Goal: Communication & Community: Answer question/provide support

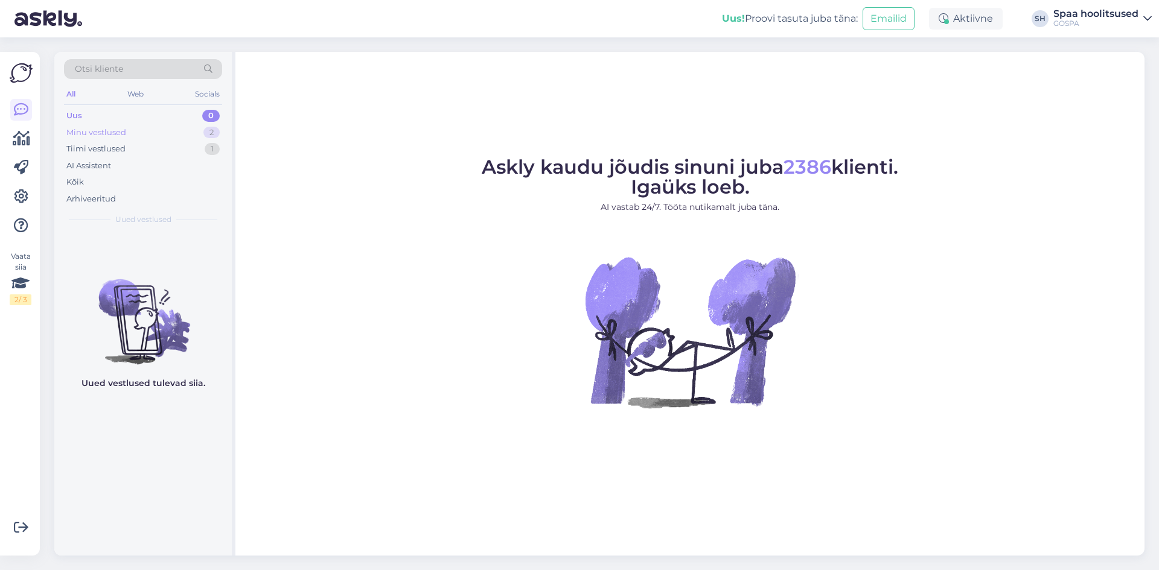
click at [88, 131] on div "Minu vestlused" at bounding box center [96, 133] width 60 height 12
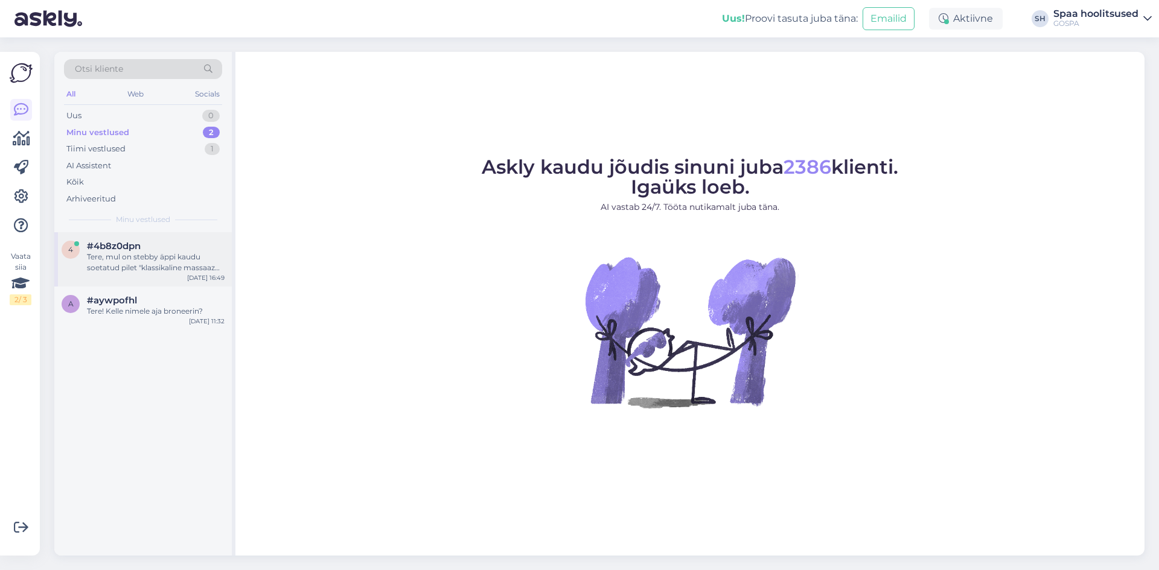
click at [165, 261] on div "Tere, mul on stebby äppi kaudu soetatud pilet "klassikaline massaaz 60min", kas…" at bounding box center [156, 263] width 138 height 22
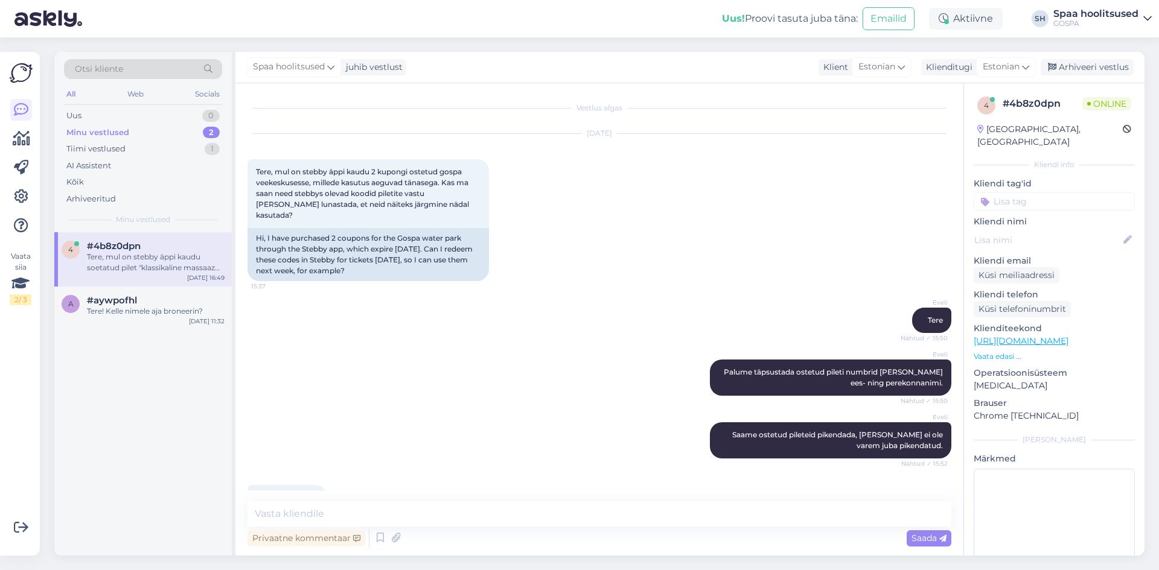
scroll to position [1308, 0]
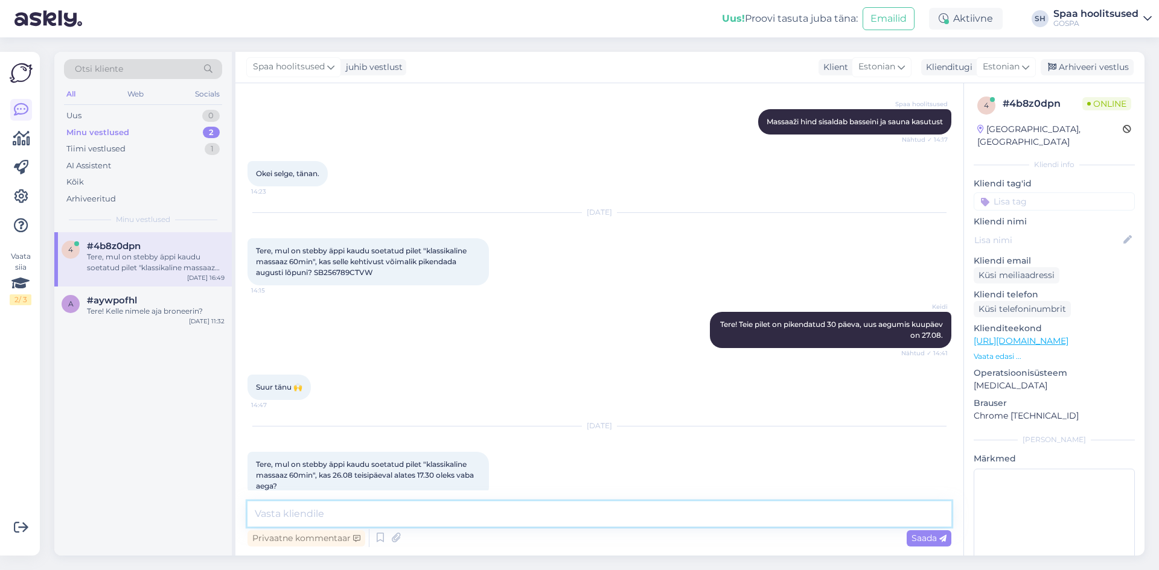
click at [460, 514] on textarea at bounding box center [599, 514] width 704 height 25
click at [392, 511] on textarea at bounding box center [599, 514] width 704 height 25
type textarea "Tere! 26.08 saame klassikalist massaaži pakkuda algusega [PERSON_NAME] 17.45. K…"
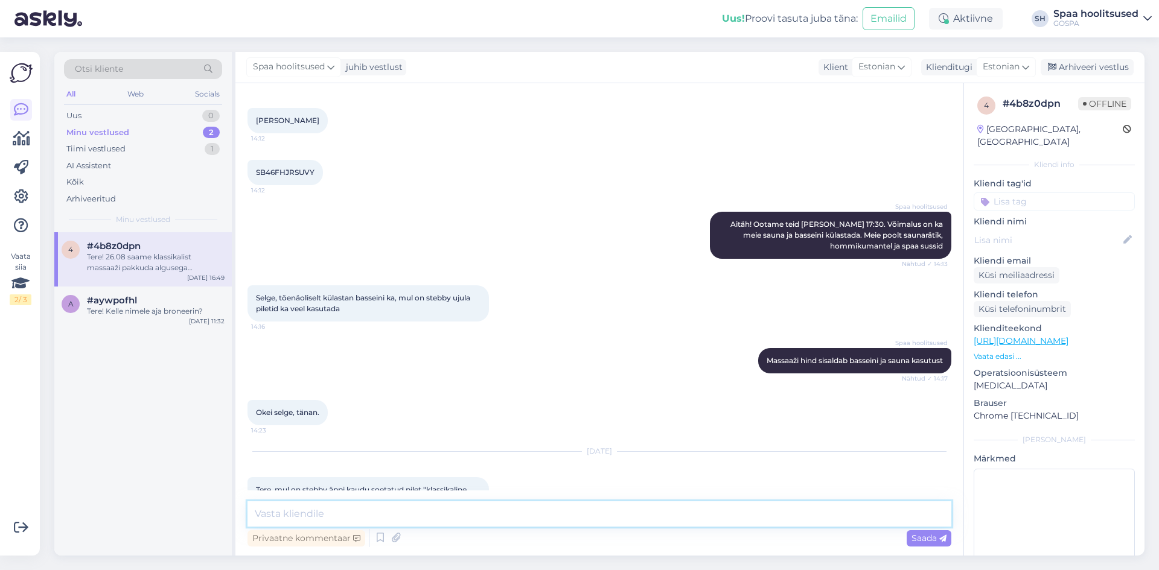
scroll to position [1371, 0]
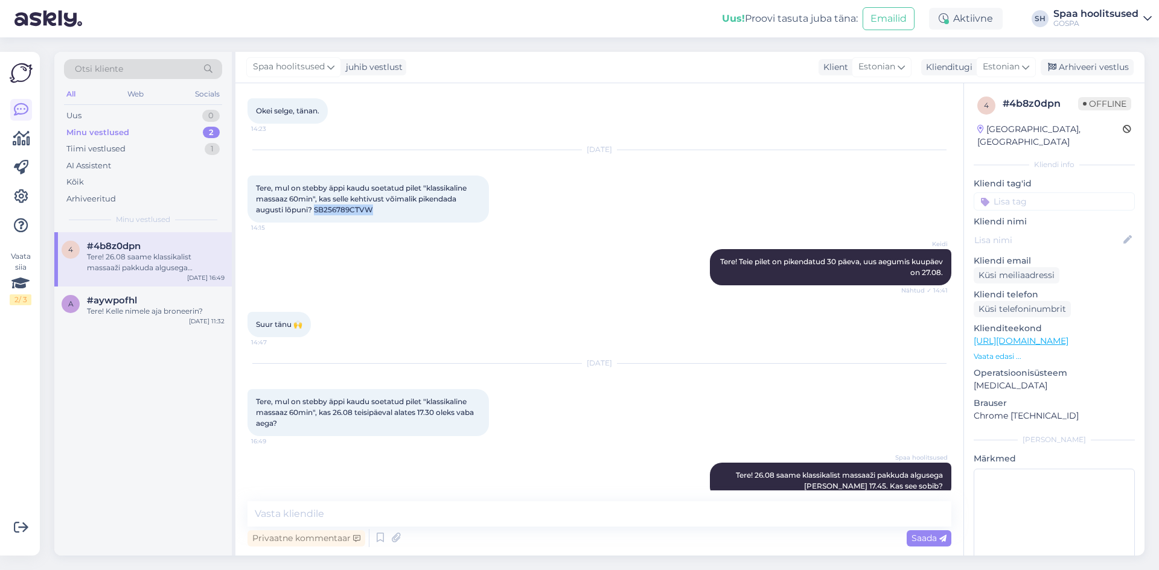
drag, startPoint x: 317, startPoint y: 188, endPoint x: 372, endPoint y: 186, distance: 55.0
click at [372, 186] on span "Tere, mul on stebby äppi kaudu soetatud pilet "klassikaline massaaz 60min", kas…" at bounding box center [362, 198] width 212 height 31
copy span "SB256789CTVW"
click at [109, 134] on div "Minu vestlused" at bounding box center [97, 133] width 63 height 12
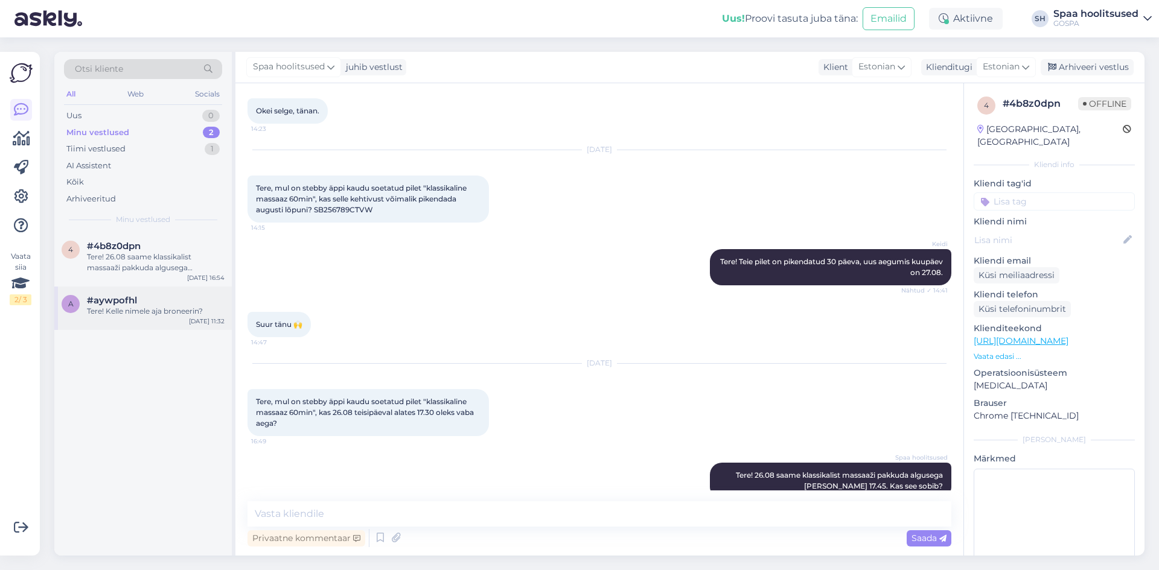
click at [132, 306] on div "Tere! Kelle nimele aja broneerin?" at bounding box center [156, 311] width 138 height 11
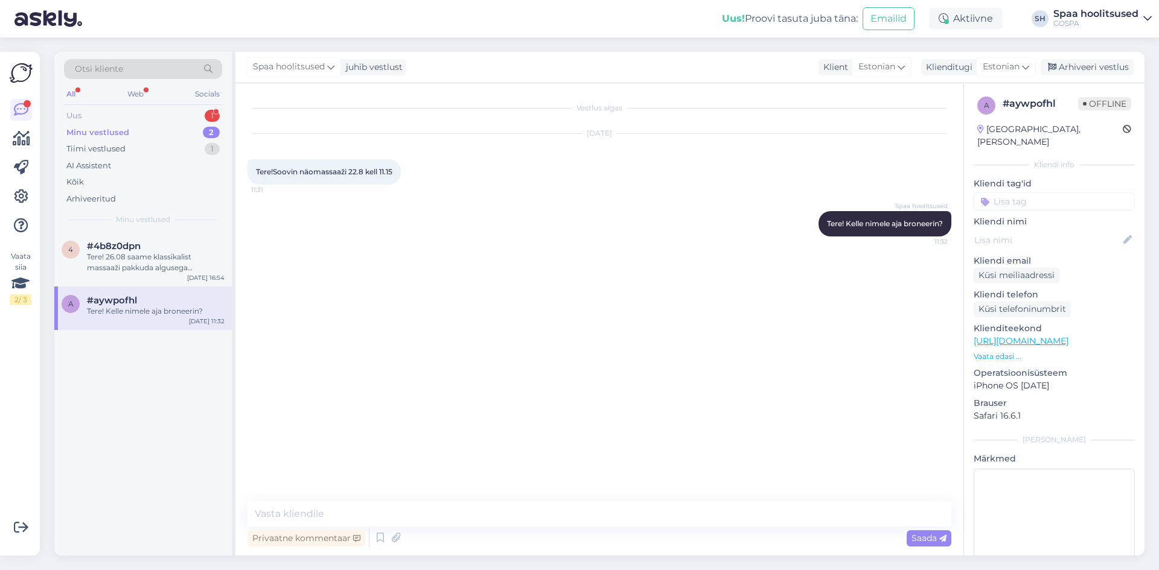
click at [99, 112] on div "Uus 1" at bounding box center [143, 115] width 158 height 17
click at [128, 132] on div "Minu vestlused 2" at bounding box center [143, 132] width 158 height 17
click at [145, 263] on div "4 #4b8z0dpn 3 SB256789CTVW [DATE] 17:02" at bounding box center [142, 253] width 177 height 43
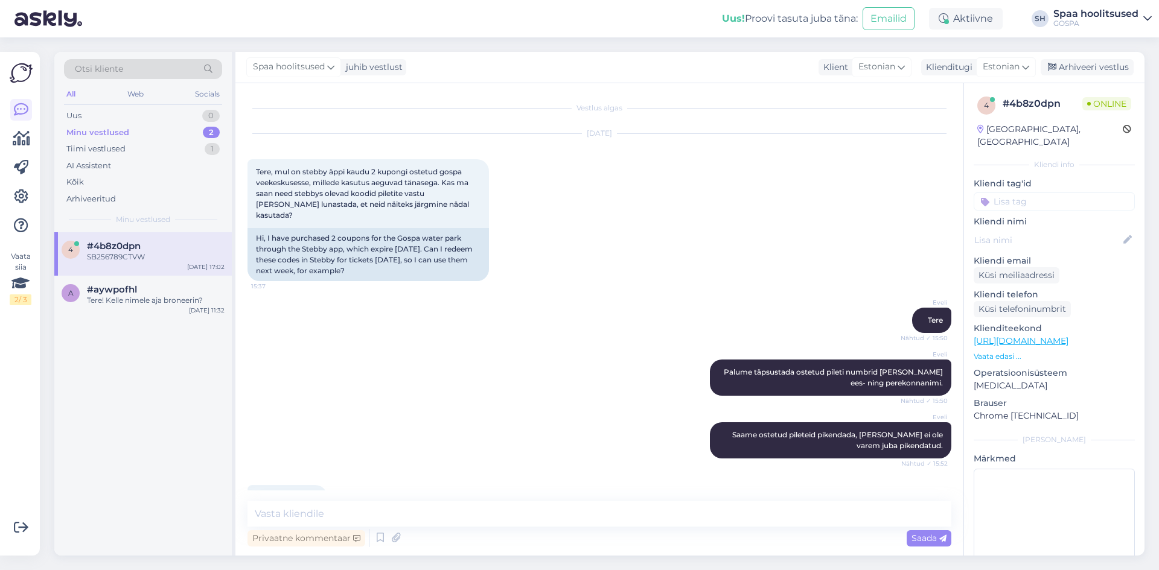
scroll to position [1526, 0]
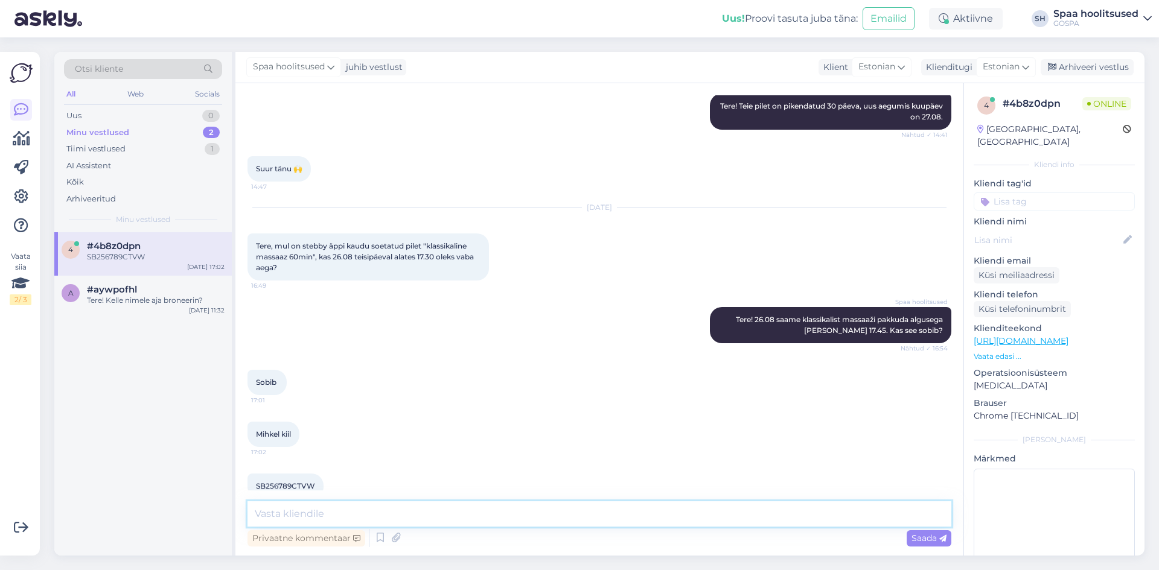
click at [413, 514] on textarea at bounding box center [599, 514] width 704 height 25
type textarea "Suur tänu. Aeg [PERSON_NAME] nimele broneeritud siis [DATE][PERSON_NAME] 17.45.…"
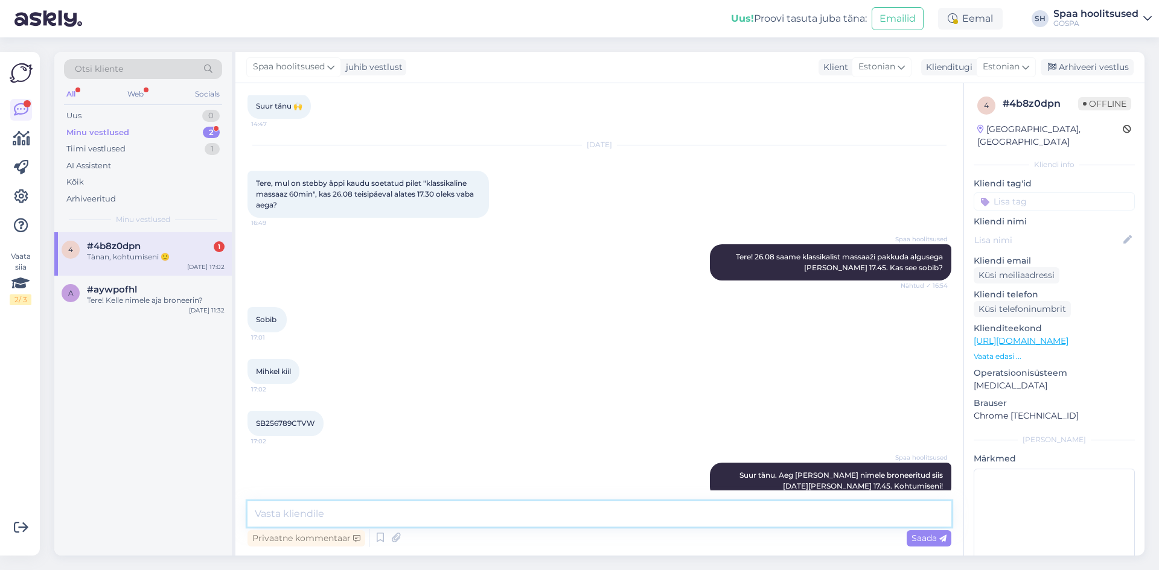
scroll to position [1641, 0]
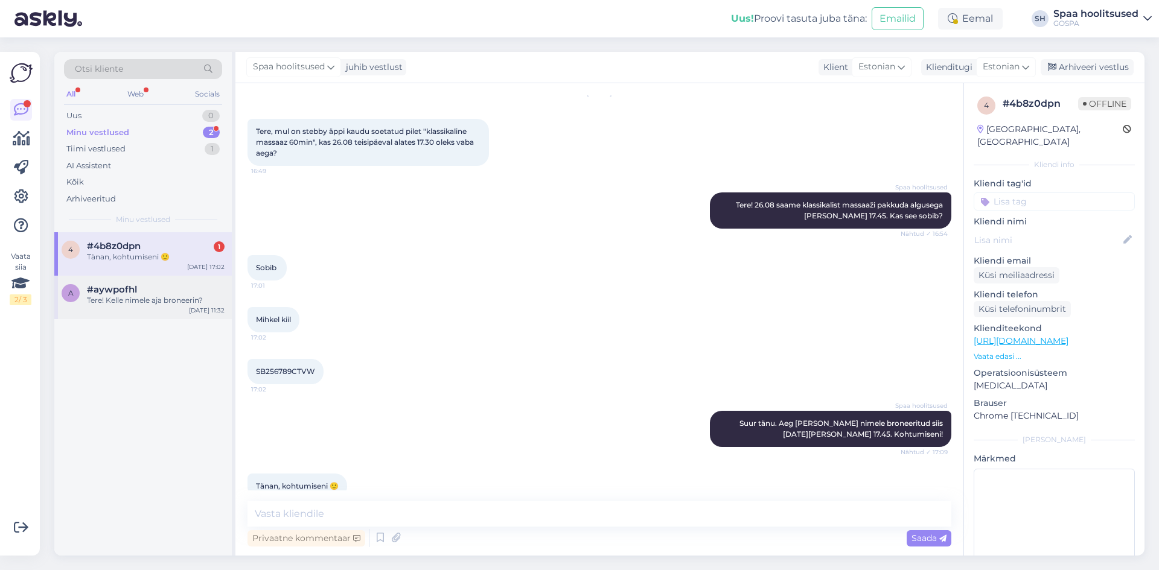
click at [116, 299] on div "Tere! Kelle nimele aja broneerin?" at bounding box center [156, 300] width 138 height 11
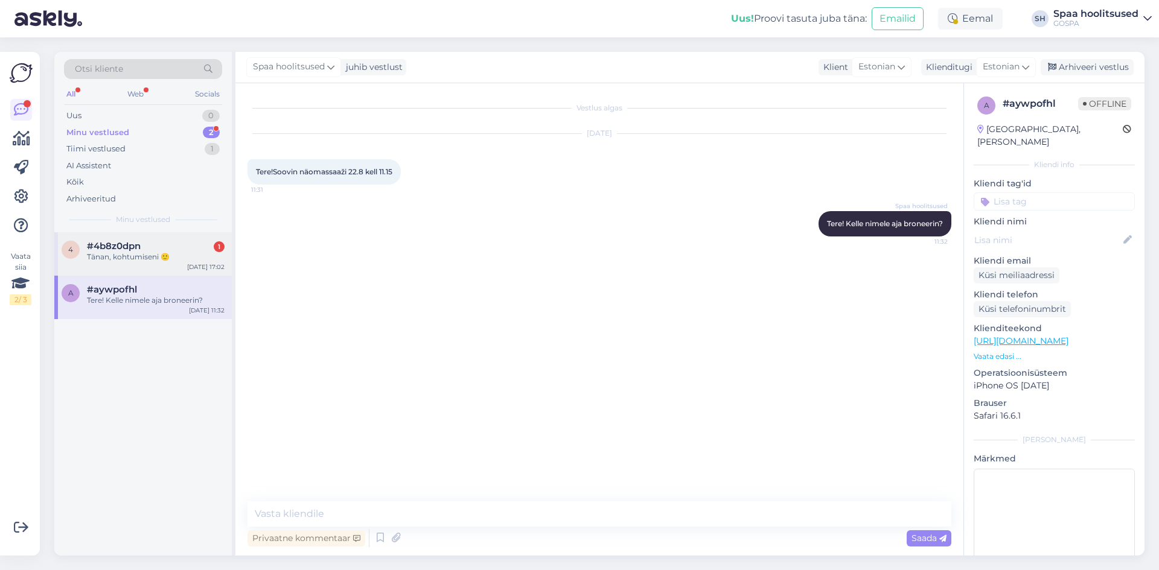
click at [121, 247] on span "#4b8z0dpn" at bounding box center [114, 246] width 54 height 11
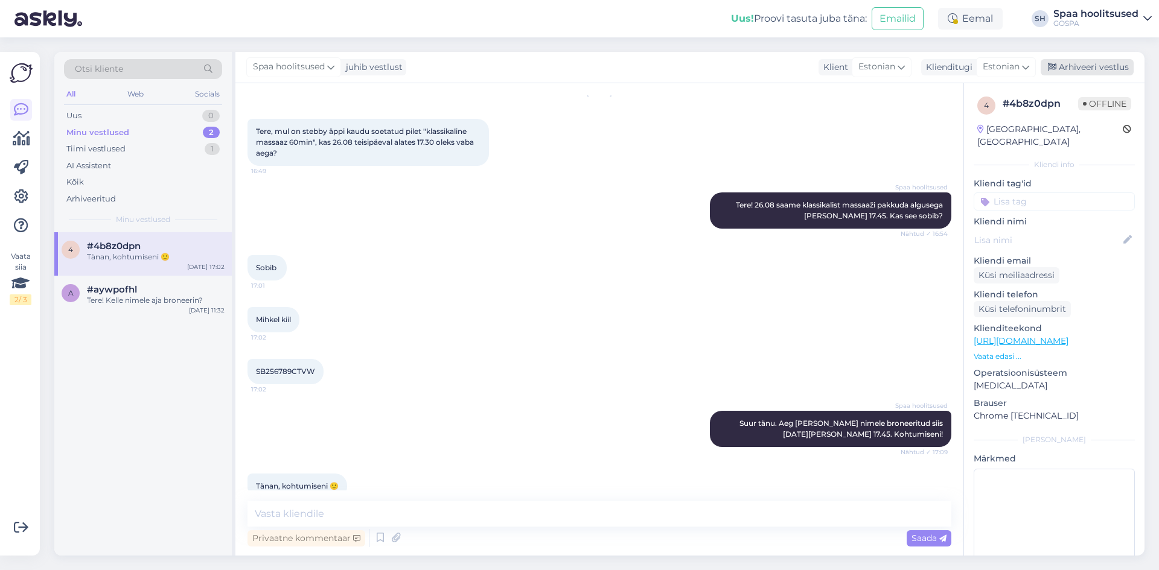
click at [1088, 64] on div "Arhiveeri vestlus" at bounding box center [1086, 67] width 93 height 16
